Goal: Task Accomplishment & Management: Manage account settings

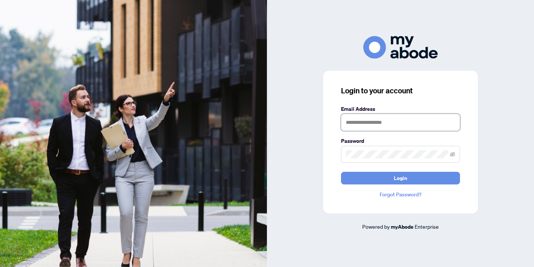
type input "**********"
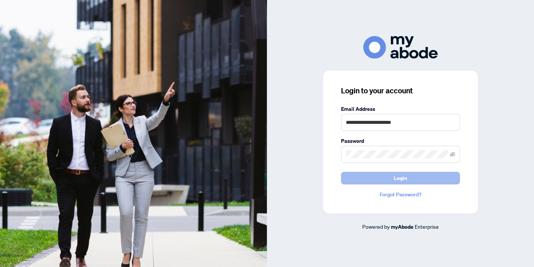
click at [359, 178] on button "Login" at bounding box center [400, 178] width 119 height 13
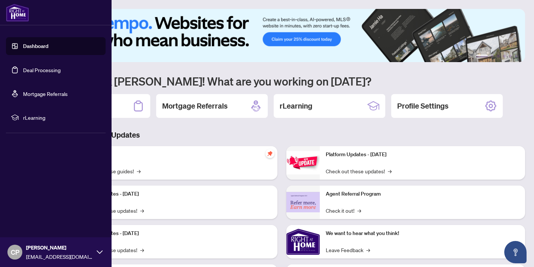
click at [35, 70] on link "Deal Processing" at bounding box center [42, 70] width 38 height 7
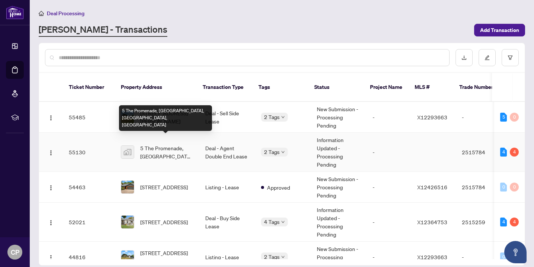
click at [157, 147] on span "5 The Promenade, [GEOGRAPHIC_DATA], [GEOGRAPHIC_DATA], [GEOGRAPHIC_DATA]" at bounding box center [166, 152] width 53 height 16
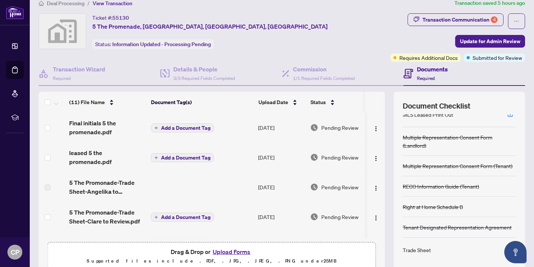
scroll to position [44, 0]
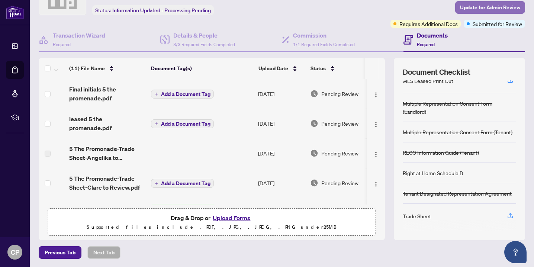
click at [497, 6] on span "Update for Admin Review" at bounding box center [490, 7] width 60 height 12
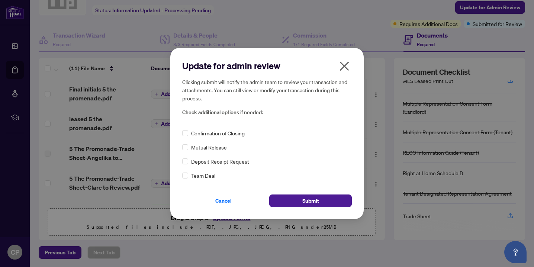
click at [223, 133] on span "Confirmation of Closing" at bounding box center [218, 133] width 54 height 8
click at [293, 201] on button "Submit" at bounding box center [310, 201] width 83 height 13
